Goal: Task Accomplishment & Management: Use online tool/utility

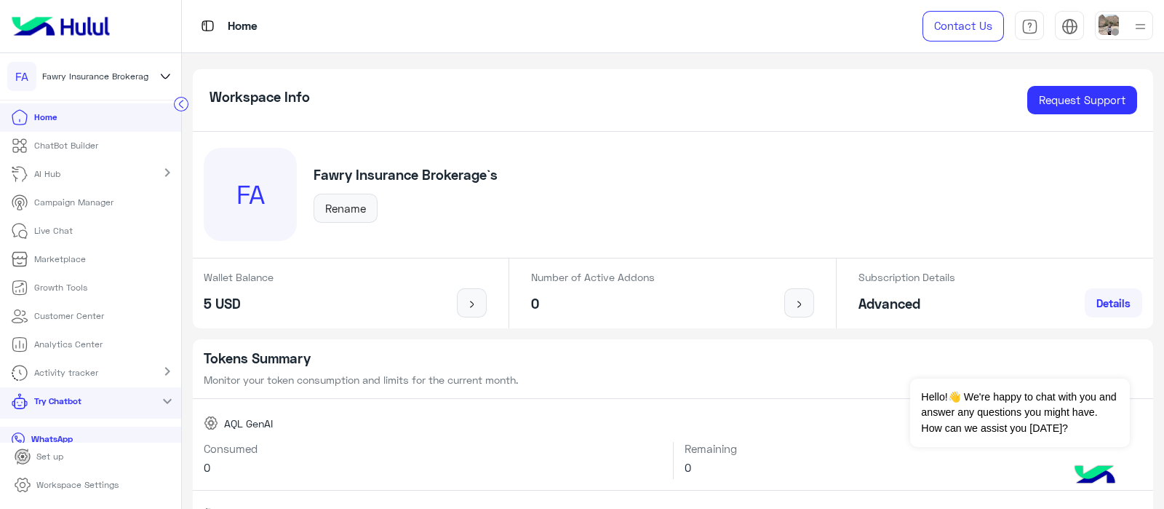
scroll to position [12, 0]
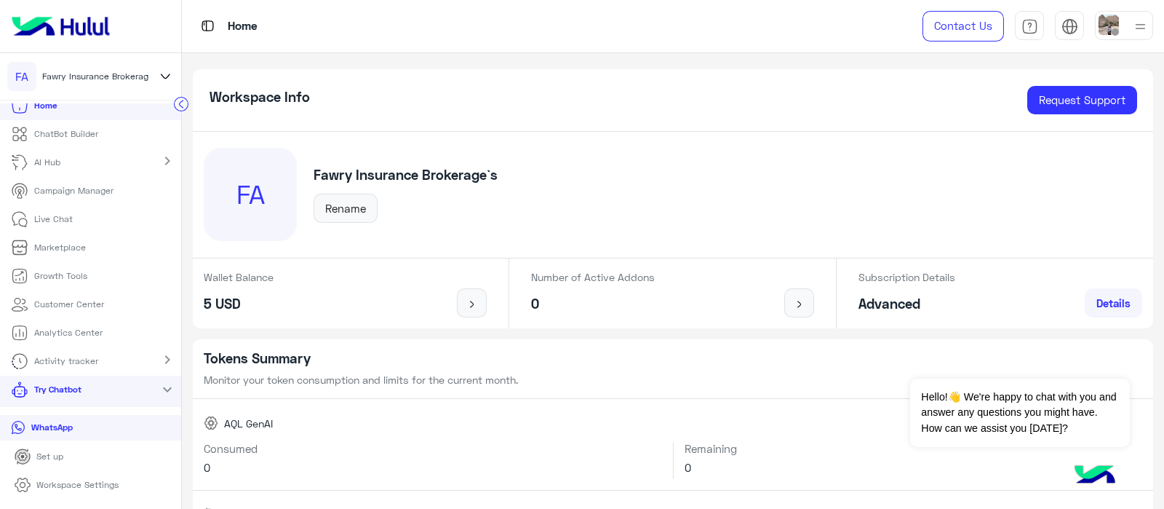
click at [64, 132] on p "ChatBot Builder" at bounding box center [66, 133] width 64 height 13
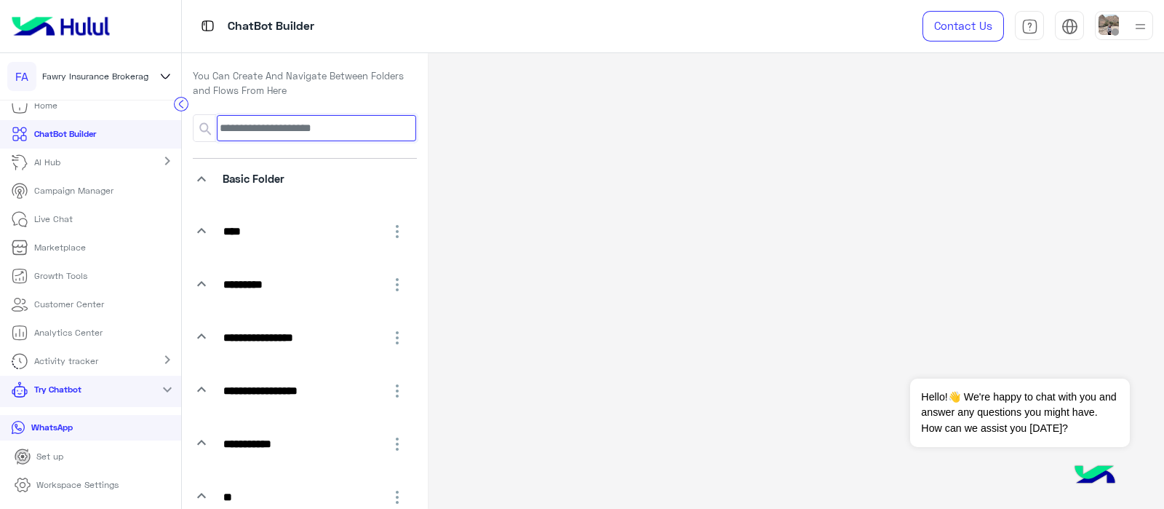
click at [246, 140] on div at bounding box center [305, 128] width 224 height 28
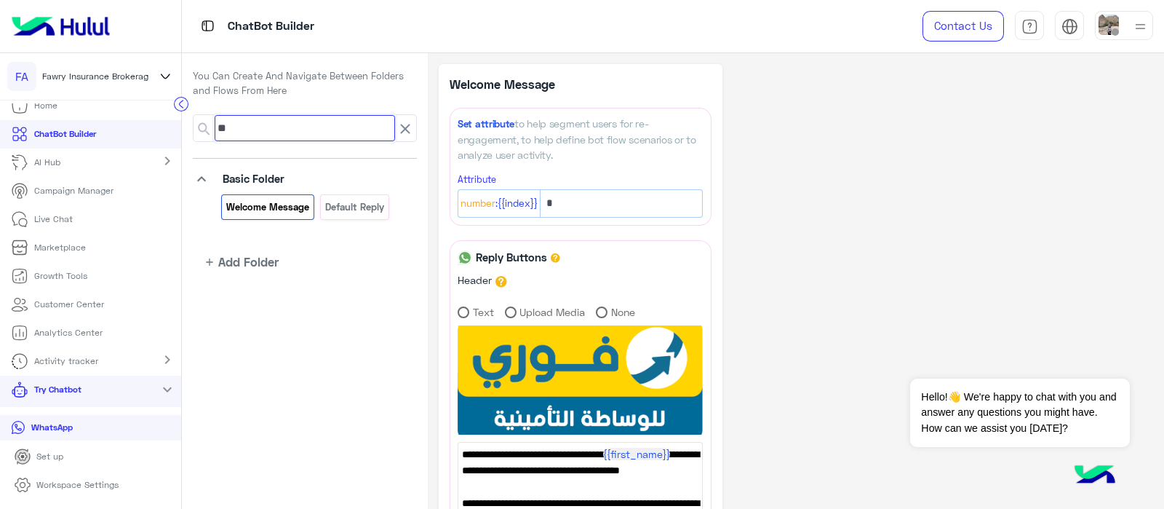
type input "*"
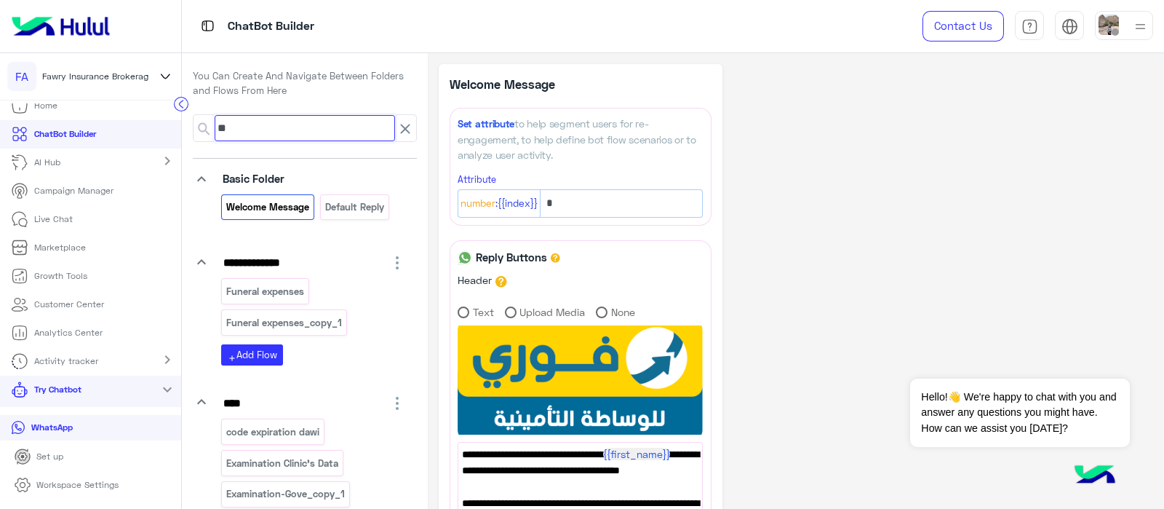
type input "*"
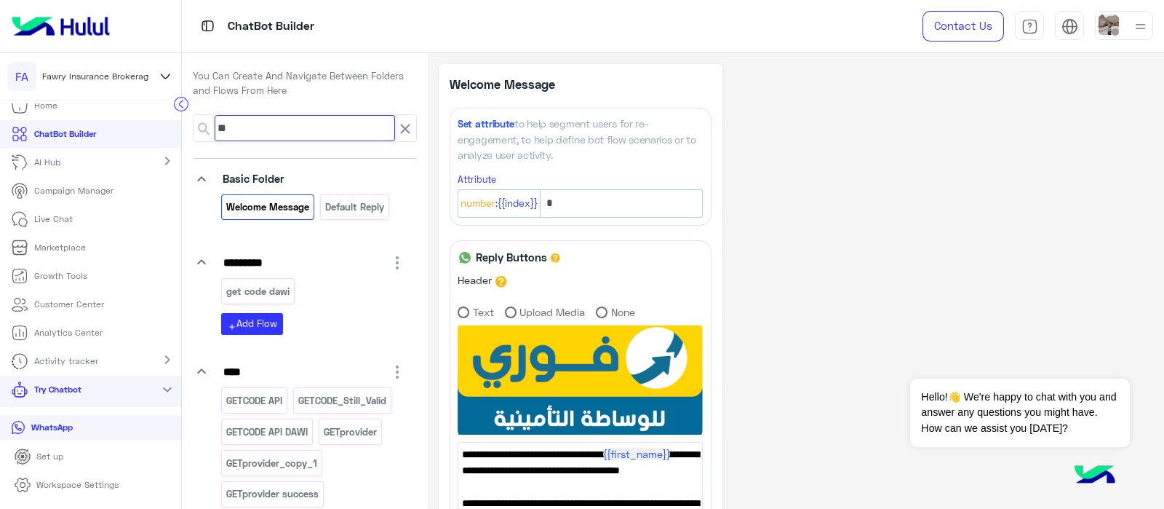
type input "*"
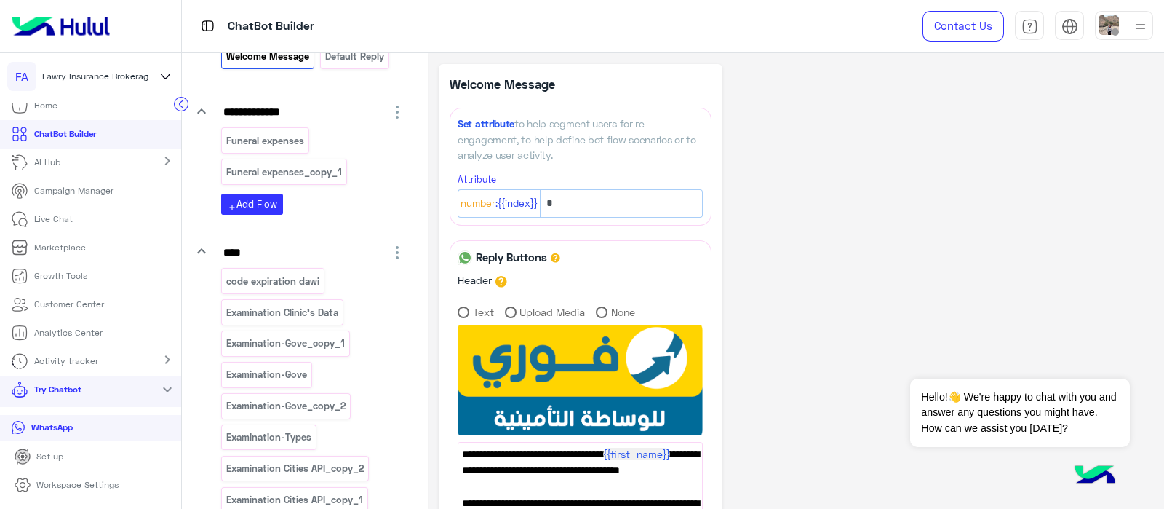
scroll to position [152, 0]
type input "**"
click at [287, 373] on p "Examination-Gove" at bounding box center [267, 373] width 83 height 17
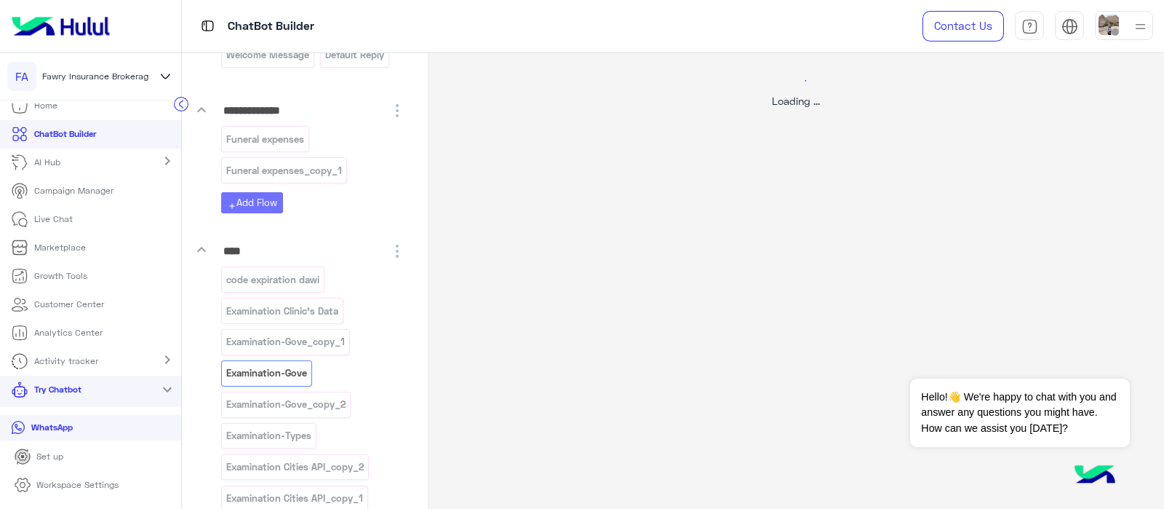
select select "****"
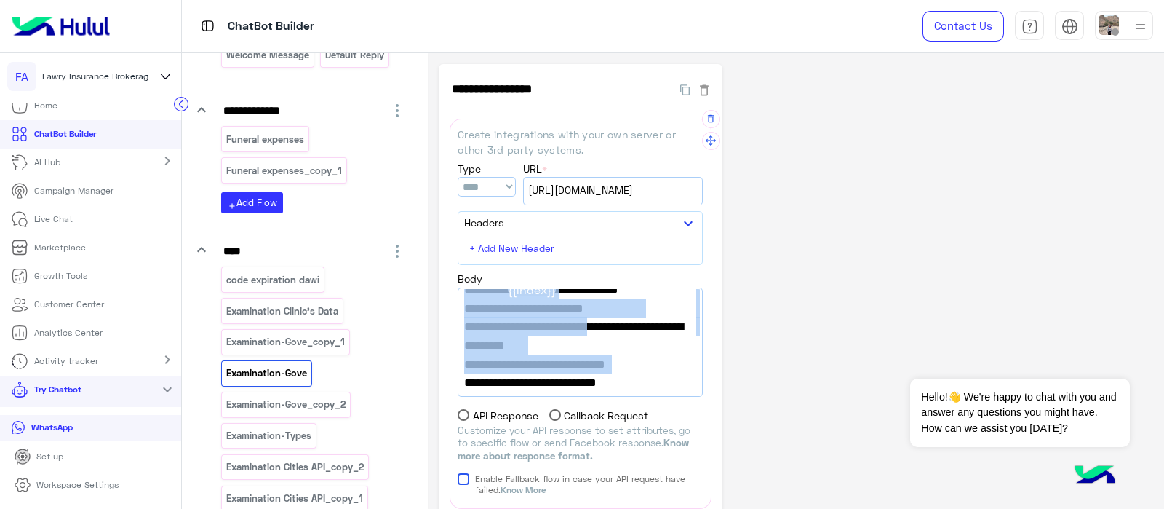
scroll to position [338, 0]
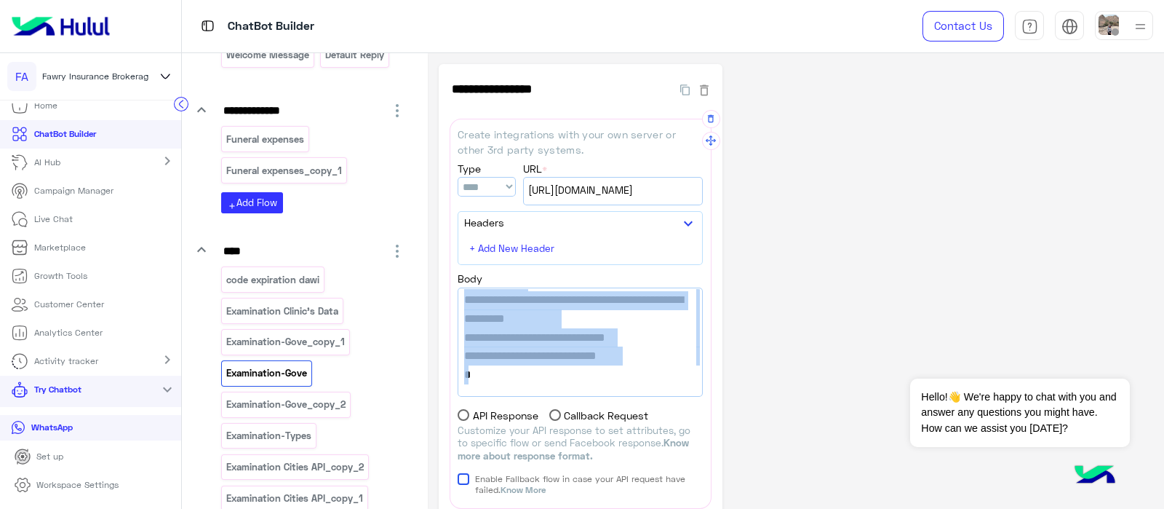
drag, startPoint x: 469, startPoint y: 307, endPoint x: 595, endPoint y: 392, distance: 152.0
click at [595, 392] on div "{ "url":"[URL][DOMAIN_NAME]", "success_flow_name":"Examination-Govs success", "…" at bounding box center [580, 342] width 244 height 108
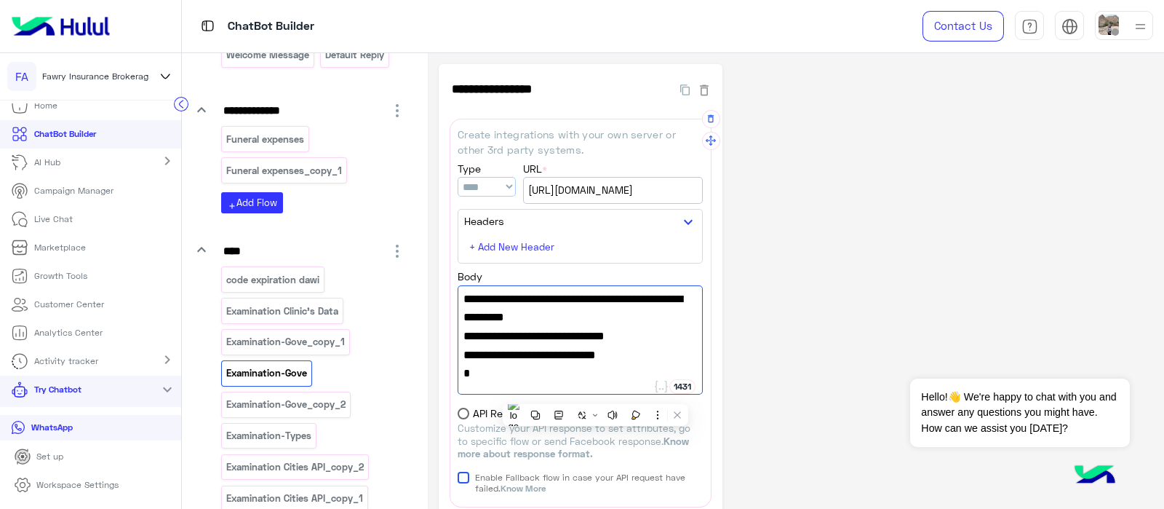
scroll to position [204, 0]
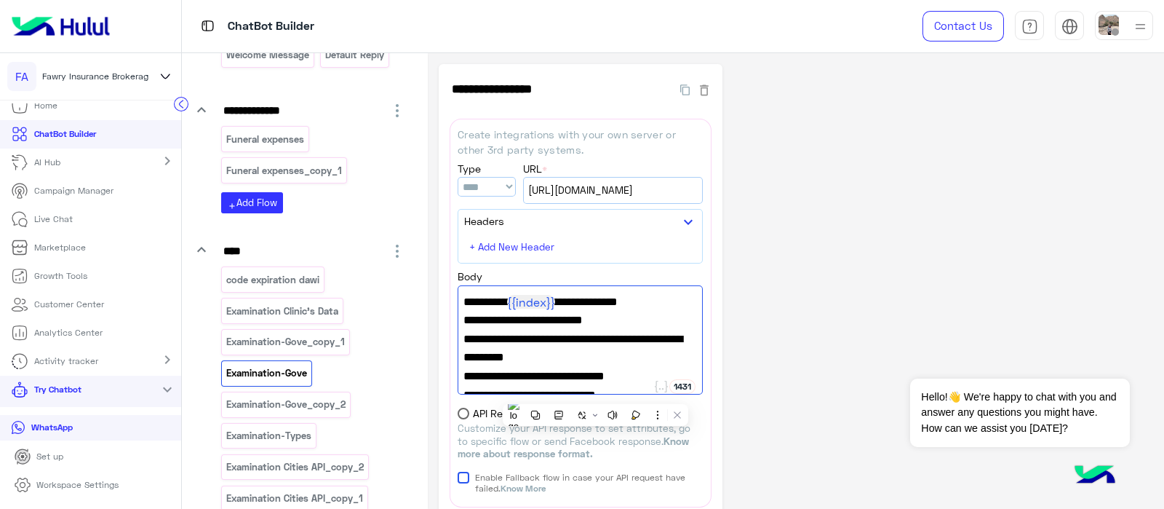
click at [819, 343] on div "**********" at bounding box center [796, 373] width 715 height 619
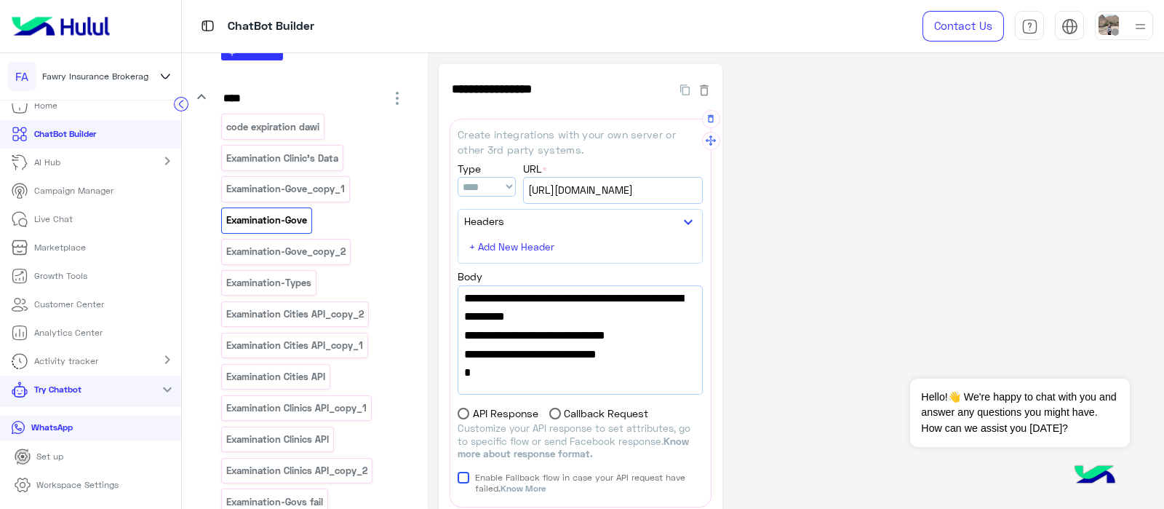
scroll to position [296, 0]
